Goal: Use online tool/utility: Utilize a website feature to perform a specific function

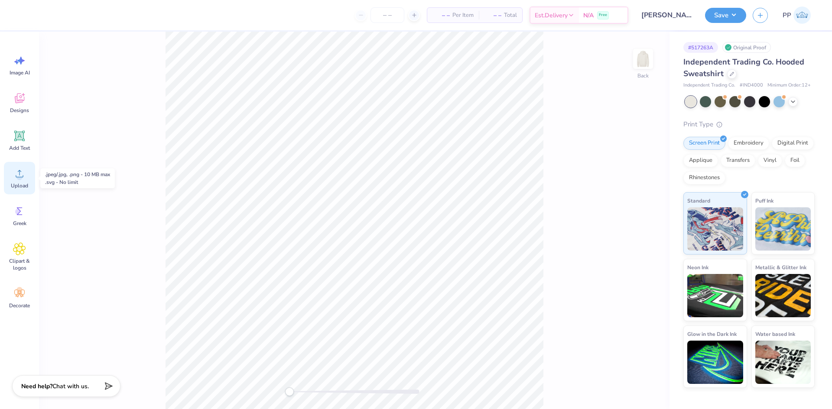
click at [24, 178] on icon at bounding box center [19, 173] width 13 height 13
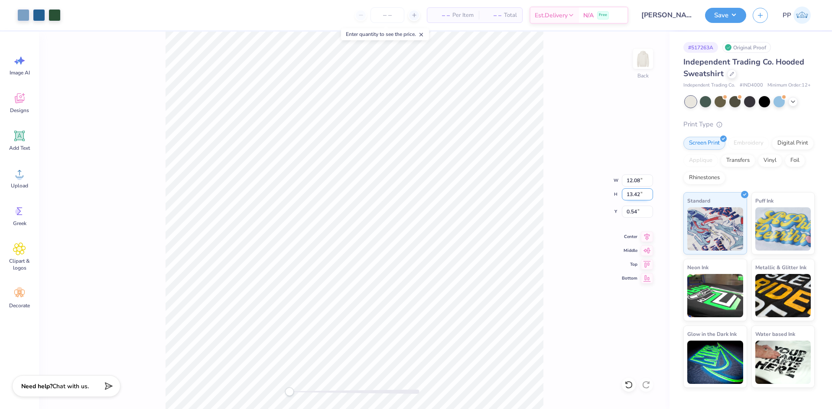
click at [631, 195] on input "13.42" at bounding box center [637, 194] width 31 height 12
type input "10.5"
type input "9.45"
type input "10.50"
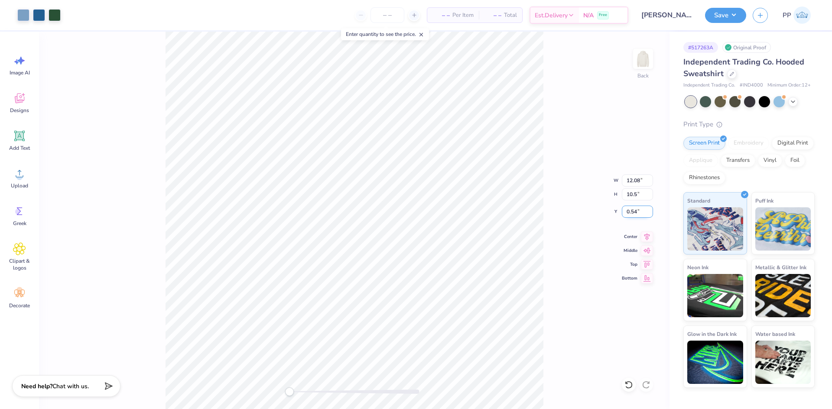
type input "2.00"
click at [647, 237] on icon at bounding box center [647, 235] width 6 height 7
click at [733, 13] on button "Save" at bounding box center [725, 13] width 41 height 15
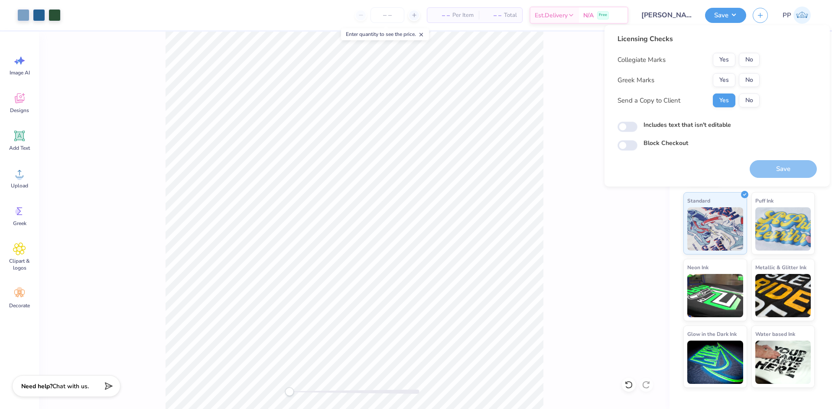
click at [664, 119] on div "Licensing Checks Collegiate Marks Yes No Greek Marks Yes No Send a Copy to Clie…" at bounding box center [716, 92] width 199 height 117
click at [628, 126] on input "Includes text that isn't editable" at bounding box center [627, 127] width 20 height 10
checkbox input "true"
click at [746, 80] on button "No" at bounding box center [749, 80] width 21 height 14
click at [752, 59] on button "No" at bounding box center [749, 60] width 21 height 14
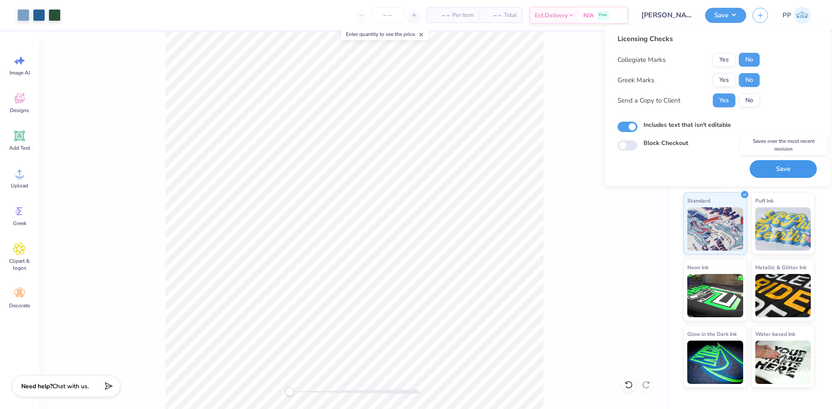
click at [767, 170] on button "Save" at bounding box center [782, 169] width 67 height 18
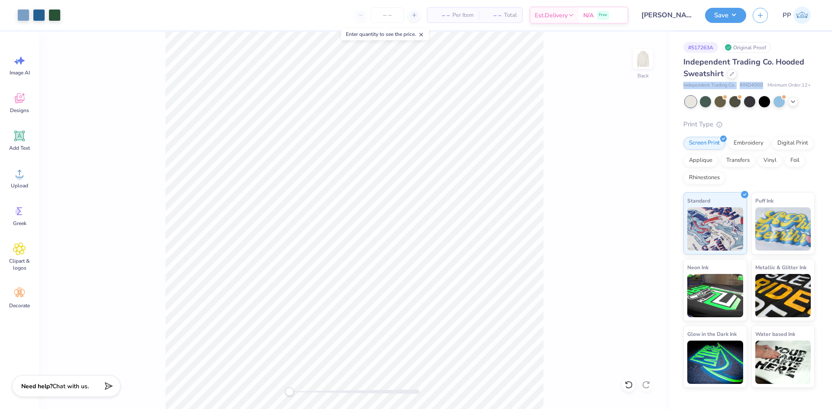
drag, startPoint x: 762, startPoint y: 84, endPoint x: 683, endPoint y: 88, distance: 79.4
click at [683, 88] on div "# 517263A Original Proof Independent Trading Co. Hooded Sweatshirt Independent …" at bounding box center [750, 210] width 162 height 357
copy div "Independent Trading Co. # IND4000"
click at [698, 85] on span "Independent Trading Co." at bounding box center [709, 85] width 52 height 7
click at [21, 182] on span "Upload" at bounding box center [19, 185] width 17 height 7
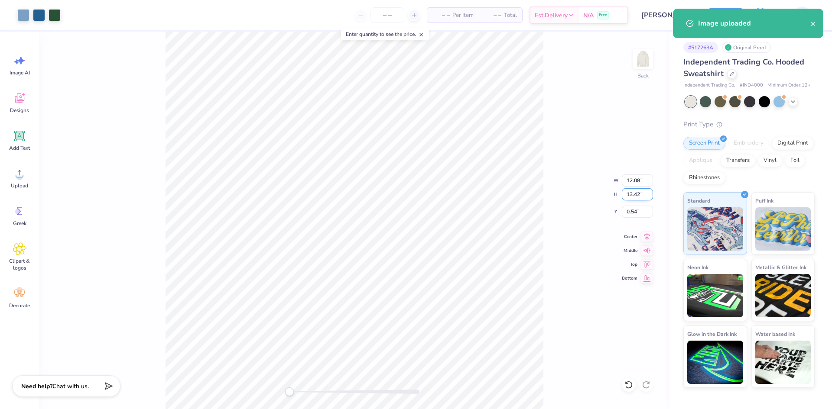
click at [640, 196] on input "13.42" at bounding box center [637, 194] width 31 height 12
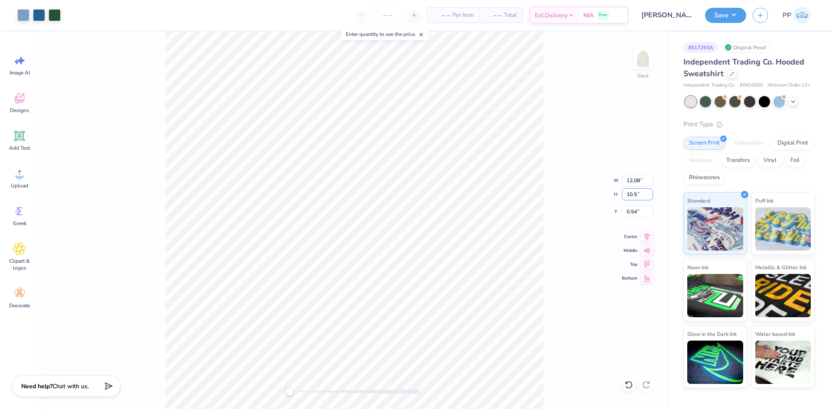
type input "10.5"
type input "9.45"
type input "10.50"
type input "2.00"
click at [733, 16] on button "Save" at bounding box center [725, 13] width 41 height 15
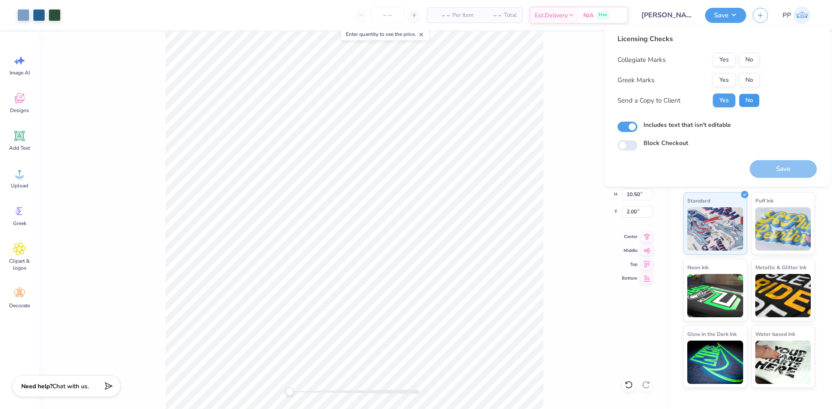
click at [753, 100] on button "No" at bounding box center [749, 101] width 21 height 14
drag, startPoint x: 752, startPoint y: 83, endPoint x: 752, endPoint y: 67, distance: 16.5
click at [752, 83] on button "No" at bounding box center [749, 80] width 21 height 14
click at [752, 58] on button "No" at bounding box center [749, 60] width 21 height 14
click at [775, 168] on button "Save" at bounding box center [782, 169] width 67 height 18
